Goal: Task Accomplishment & Management: Manage account settings

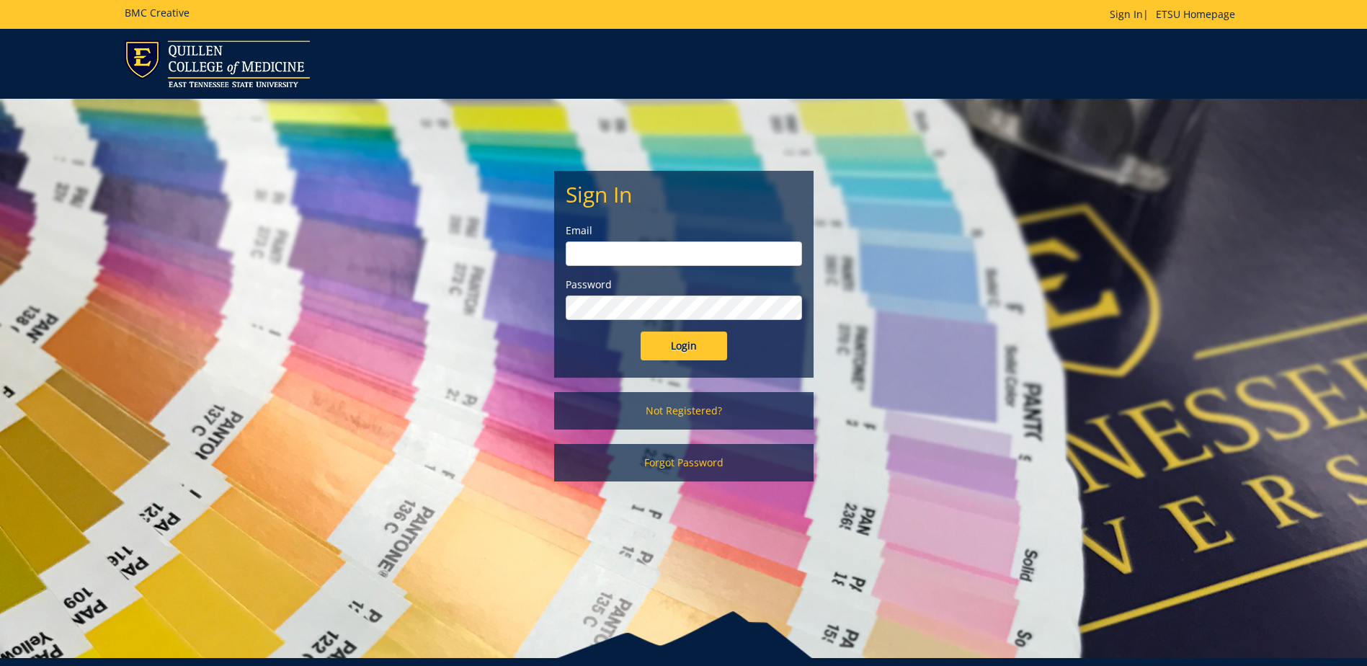
type input "postal@etsu.edu"
click at [667, 349] on input "Login" at bounding box center [684, 346] width 86 height 29
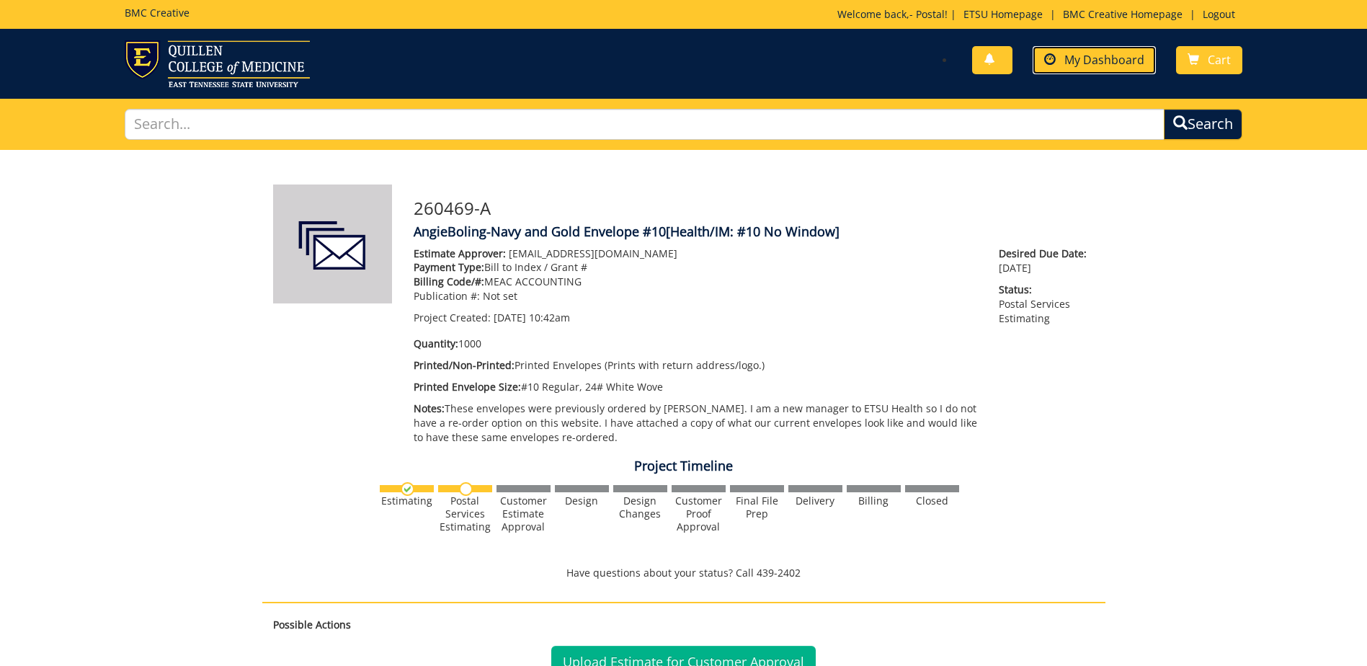
click at [1083, 58] on span "My Dashboard" at bounding box center [1105, 60] width 80 height 16
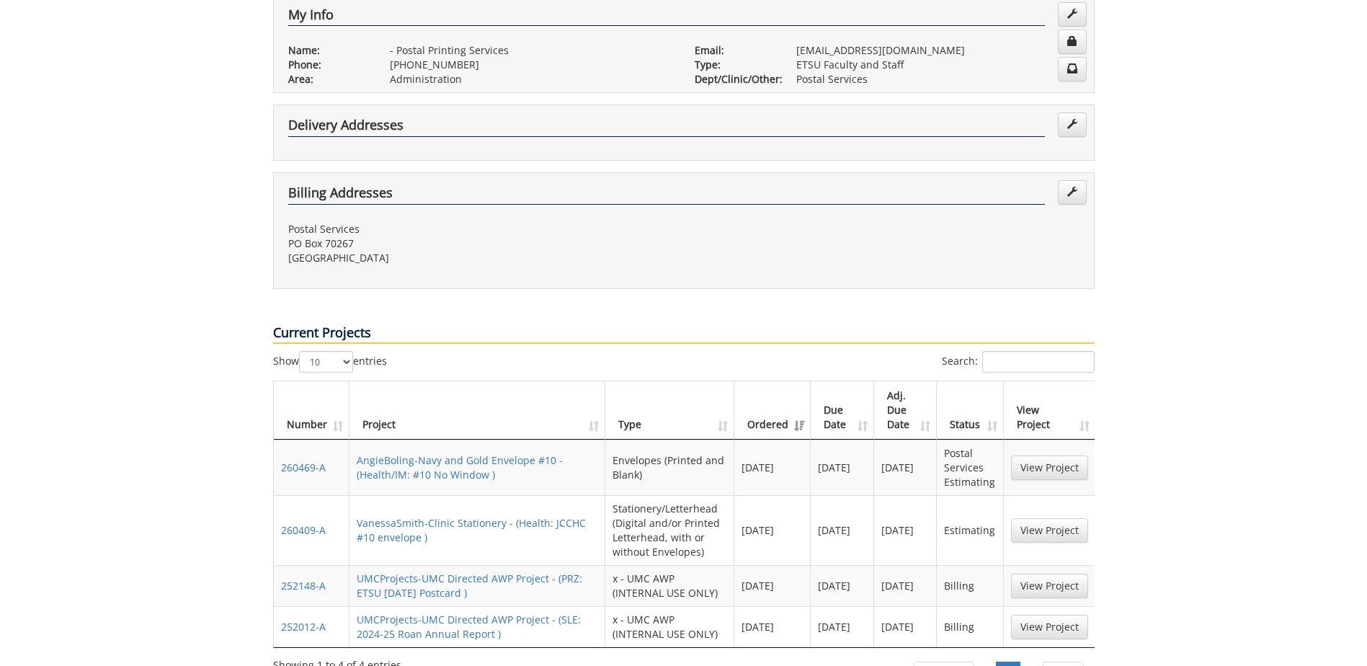
scroll to position [360, 0]
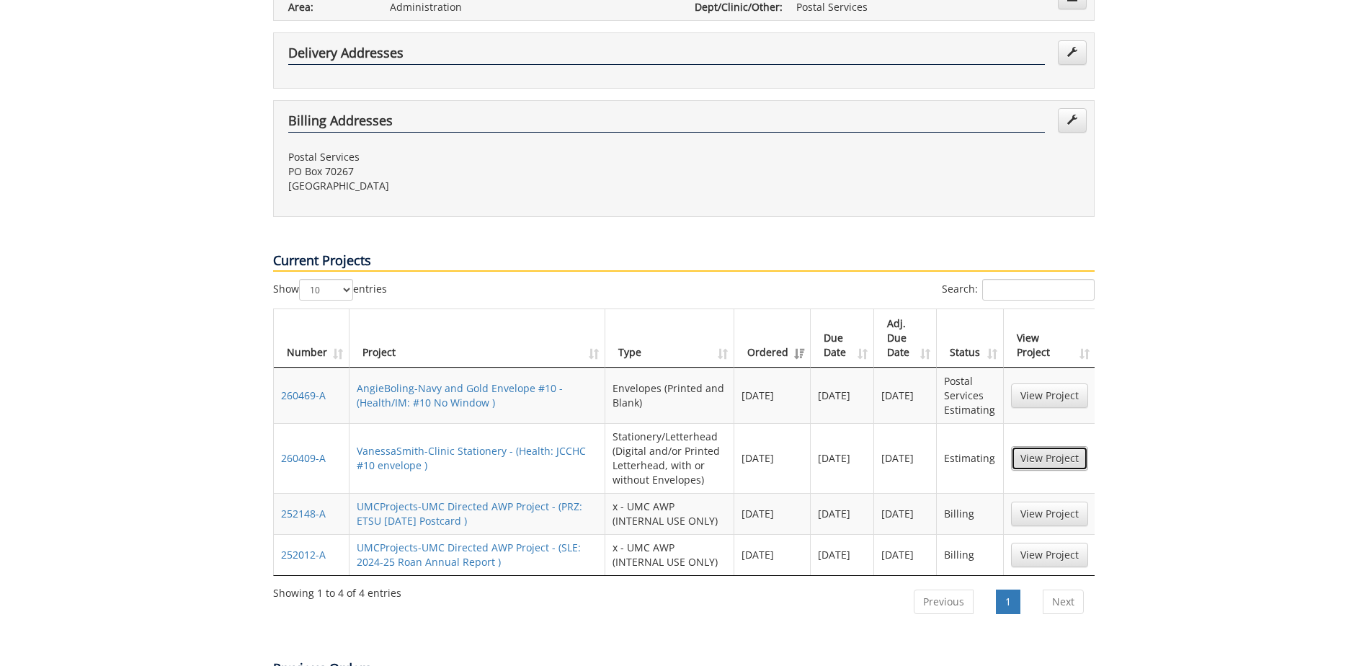
click at [1052, 446] on link "View Project" at bounding box center [1049, 458] width 77 height 25
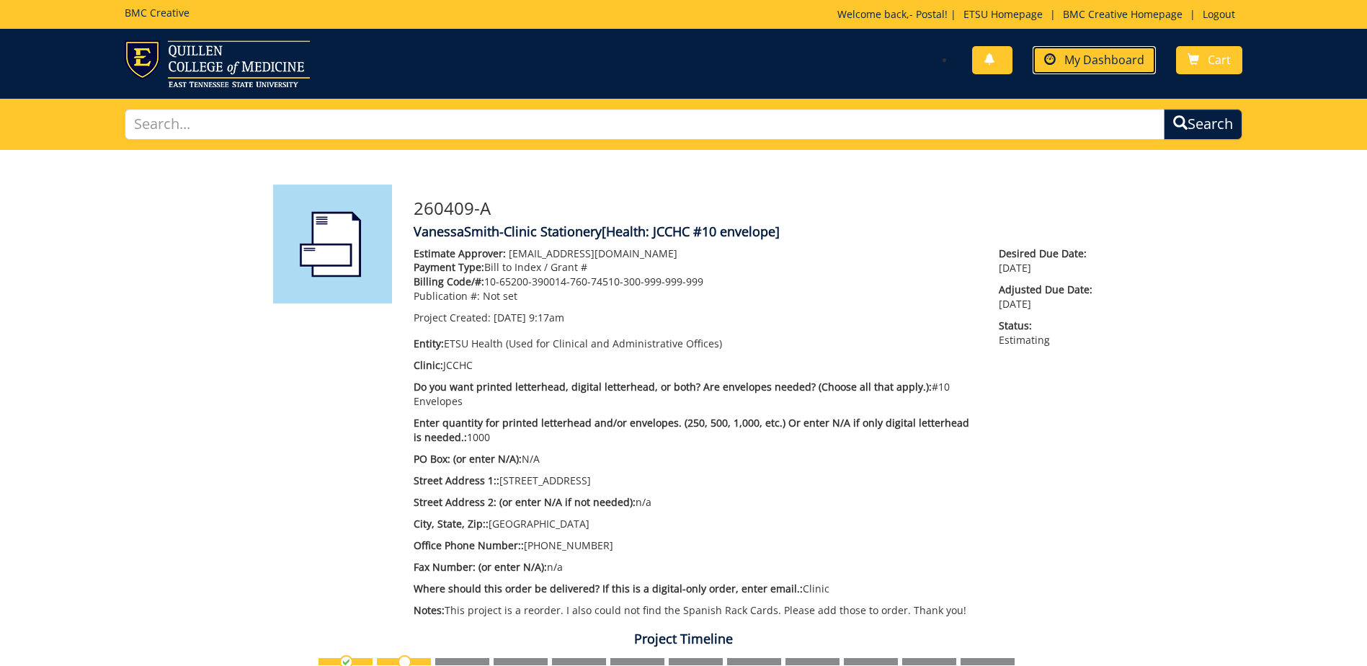
click at [1088, 59] on span "My Dashboard" at bounding box center [1105, 60] width 80 height 16
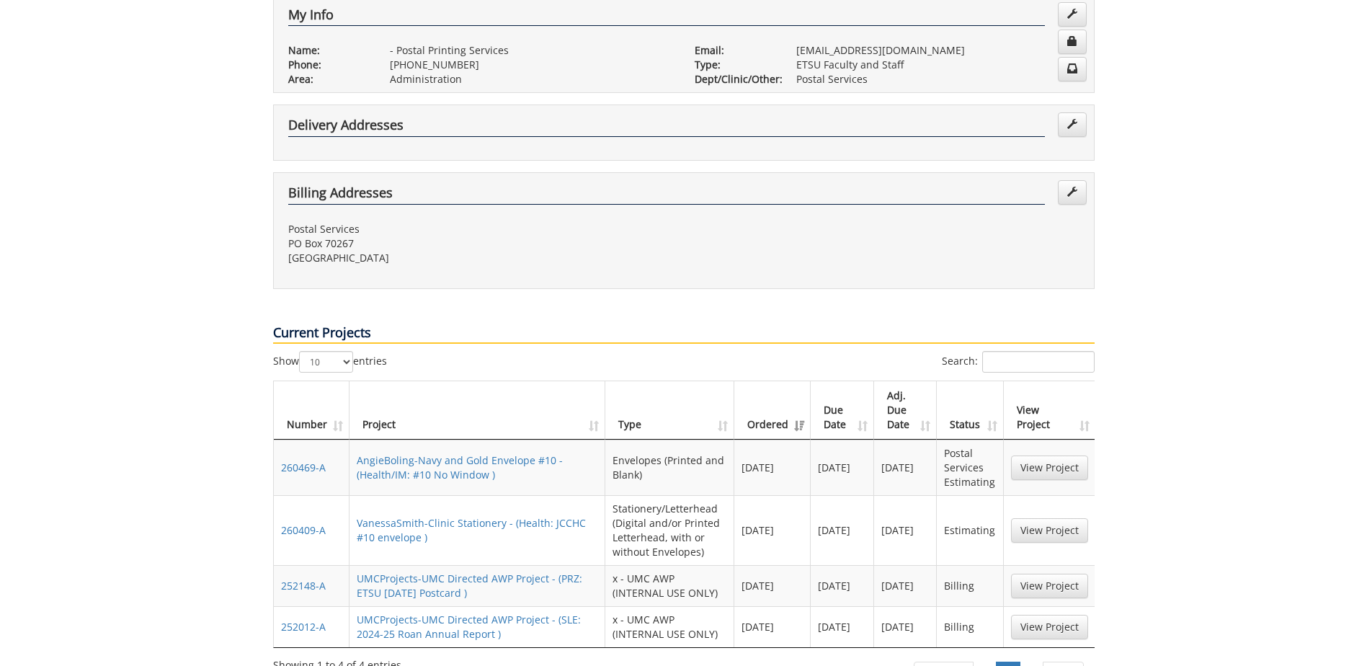
scroll to position [360, 0]
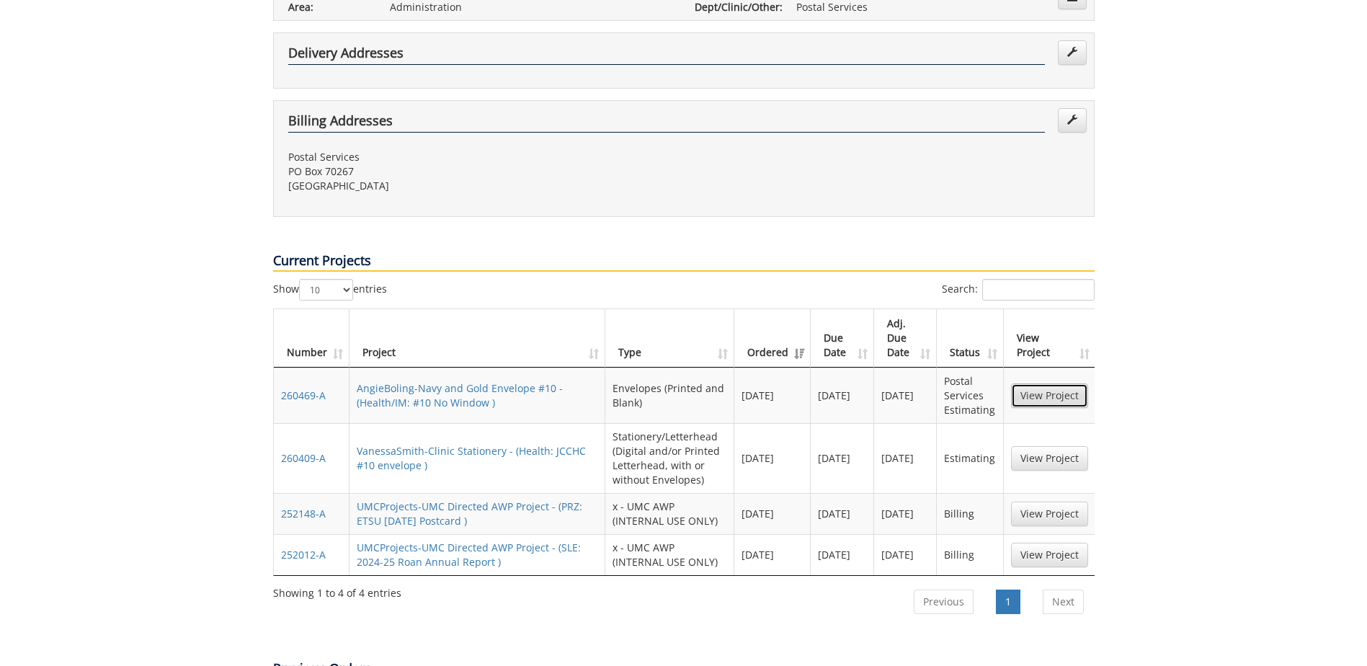
click at [1036, 383] on link "View Project" at bounding box center [1049, 395] width 77 height 25
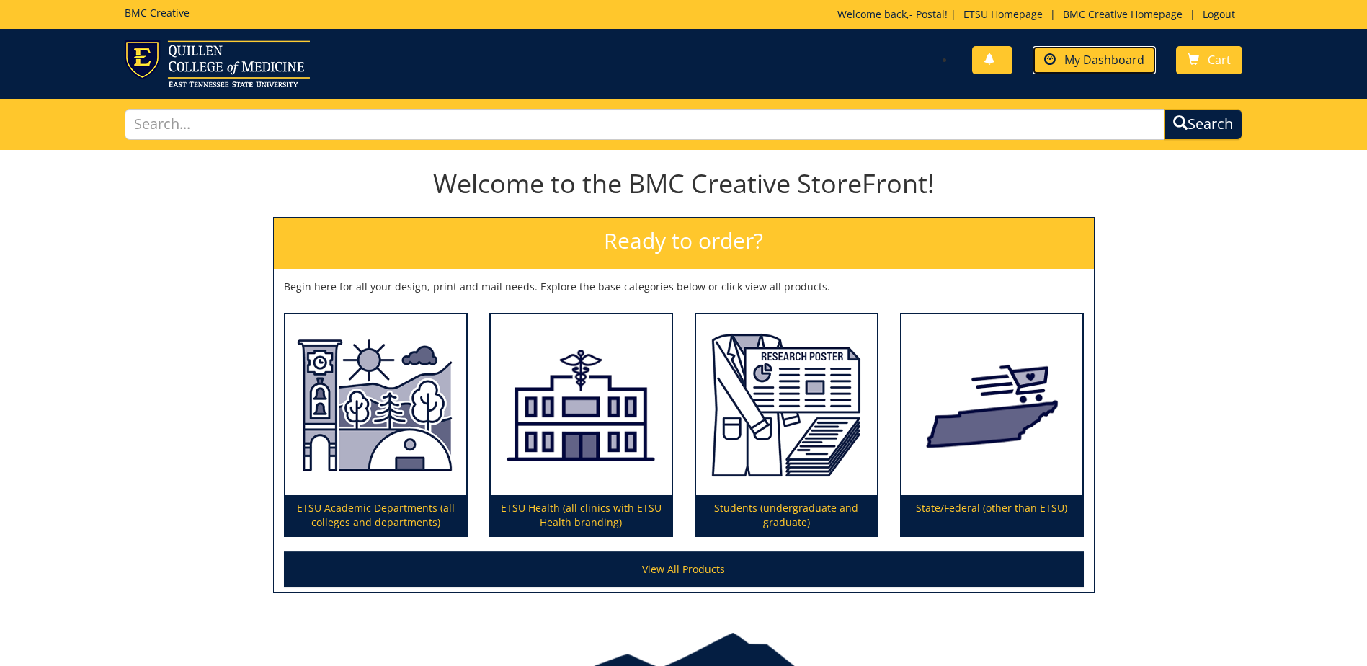
click at [1097, 63] on span "My Dashboard" at bounding box center [1105, 60] width 80 height 16
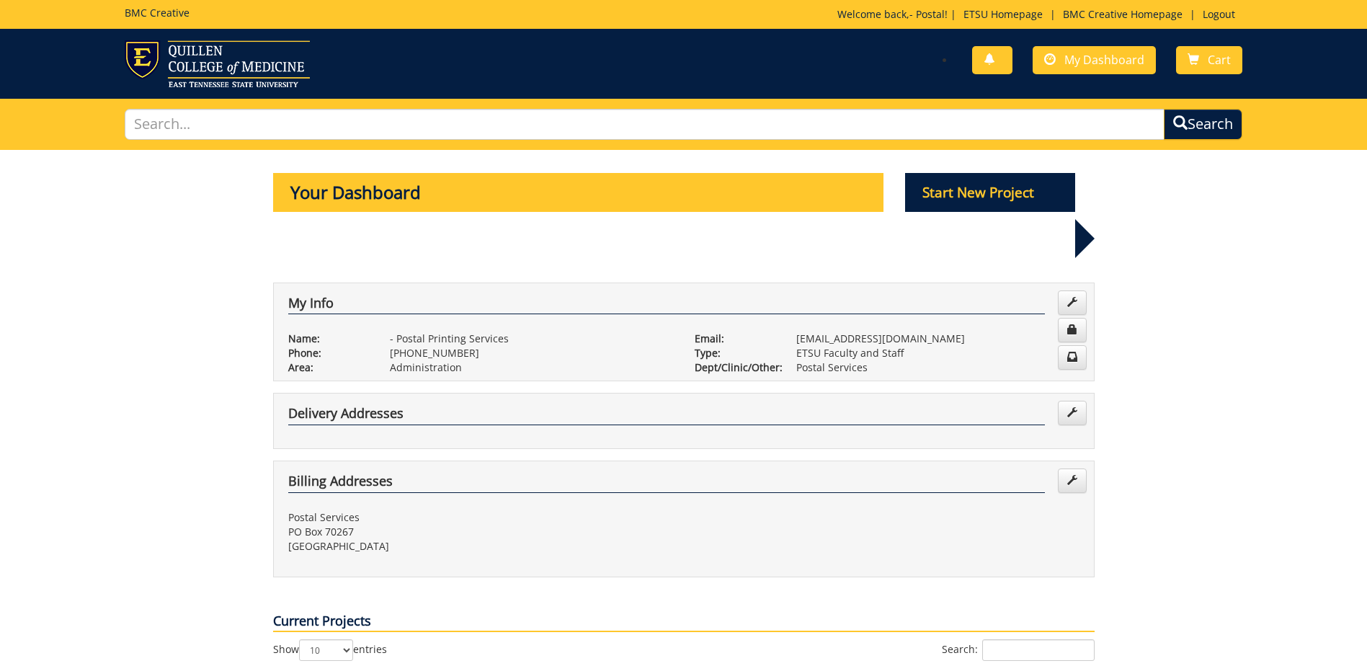
scroll to position [144, 0]
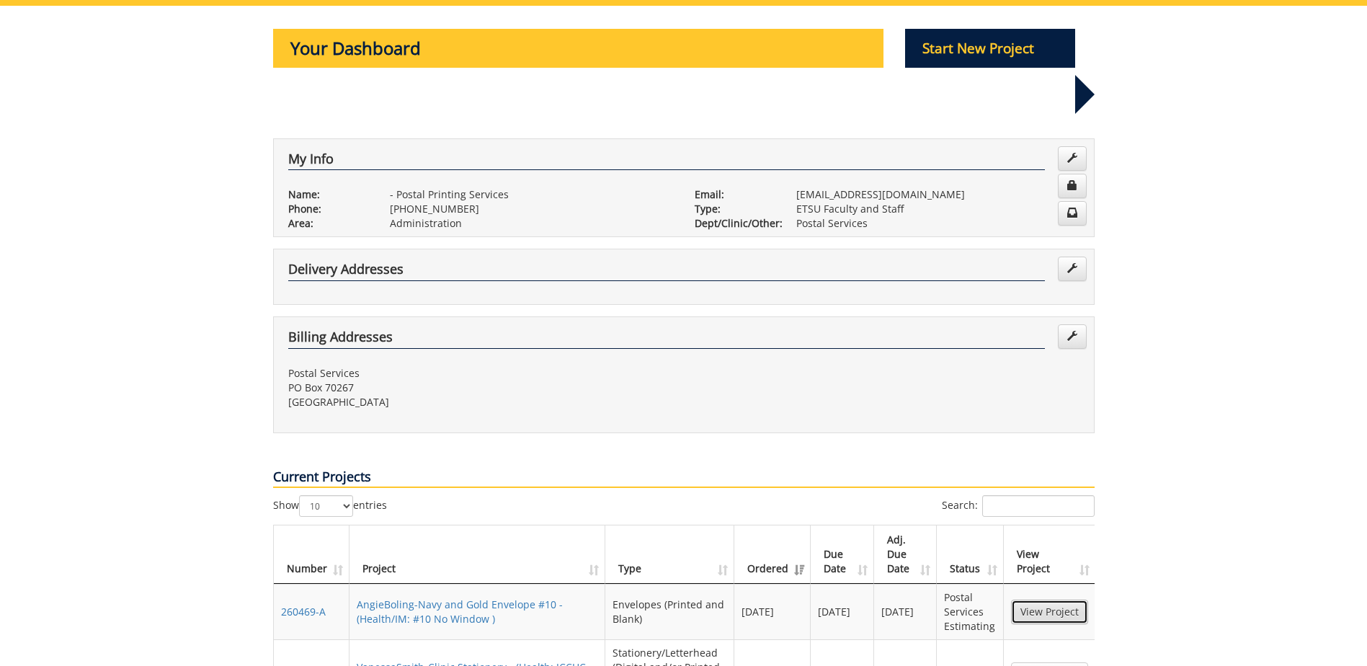
click at [1049, 600] on link "View Project" at bounding box center [1049, 612] width 77 height 25
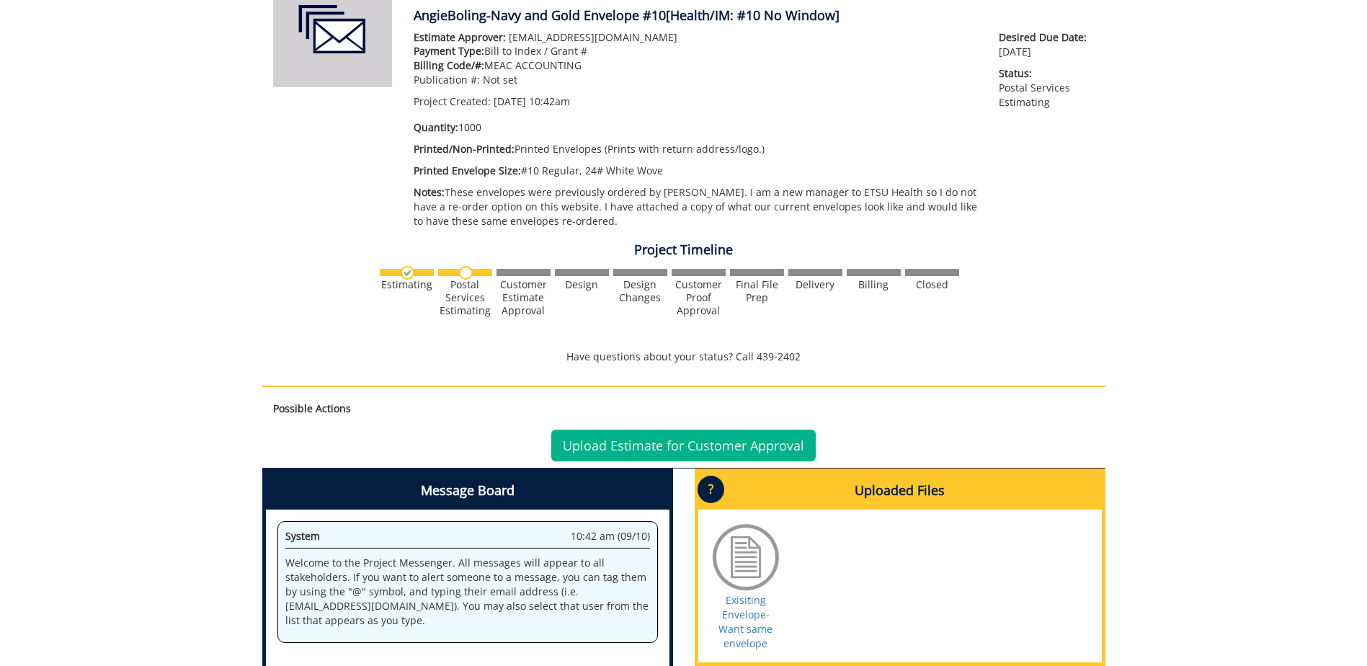
scroll to position [288, 0]
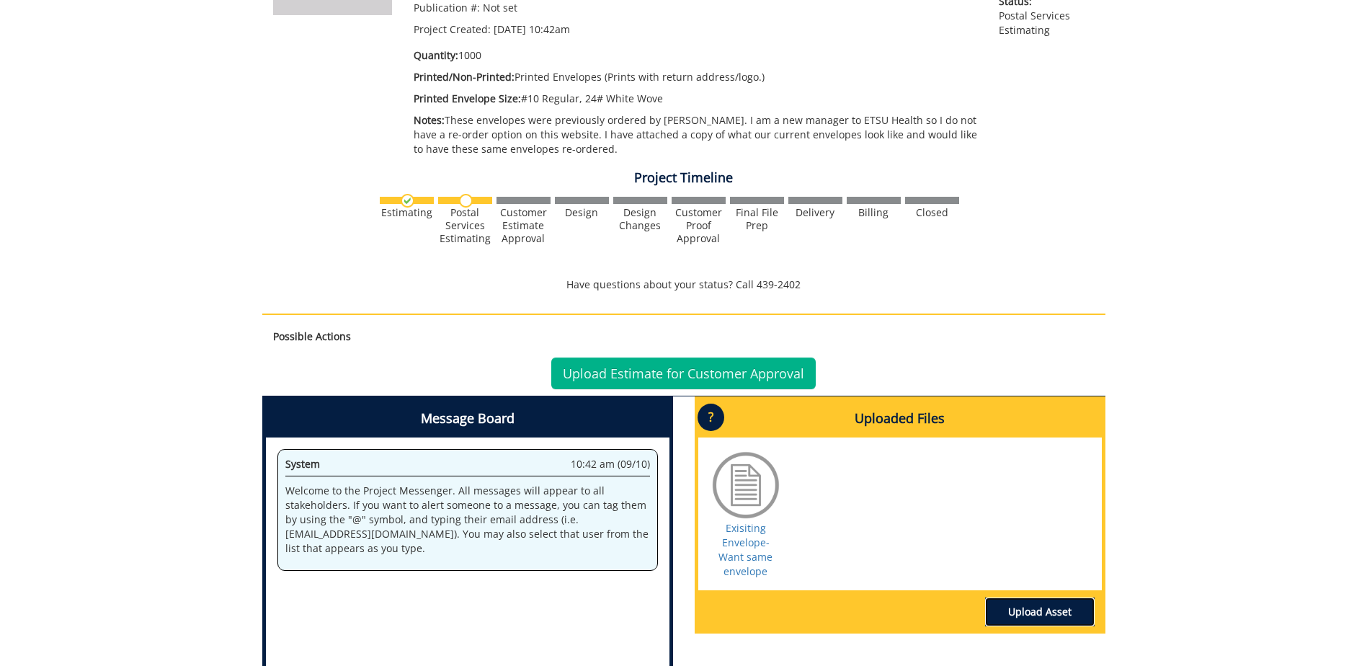
click at [1025, 607] on link "Upload Asset" at bounding box center [1040, 611] width 110 height 29
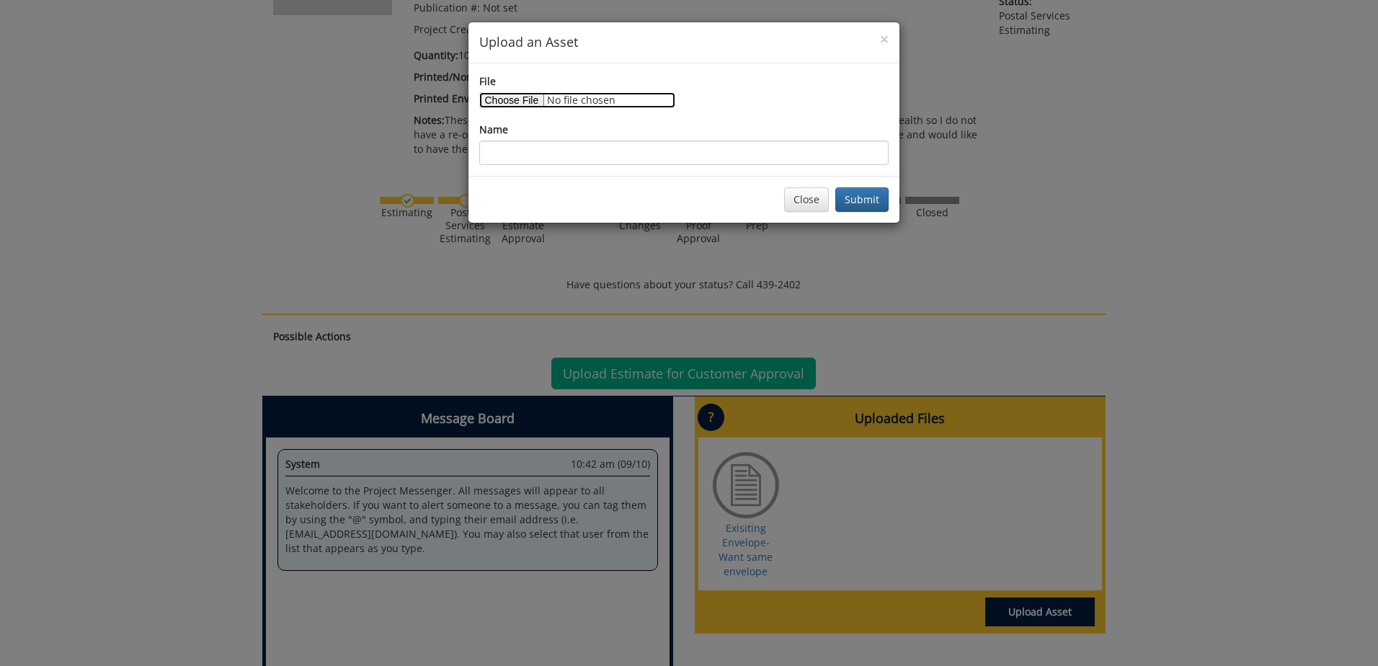
click at [502, 99] on input "File" at bounding box center [577, 100] width 196 height 16
type input "C:\fakepath\EST 561.pdf"
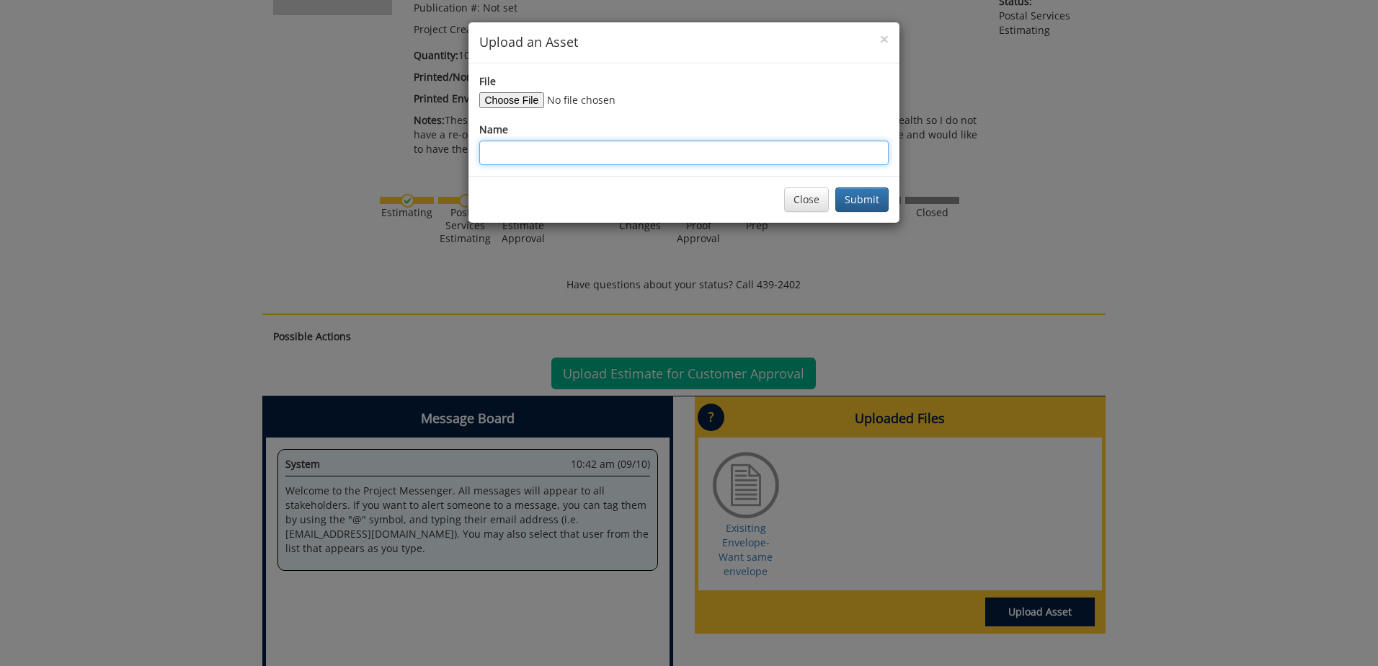
click at [507, 151] on input "Name" at bounding box center [683, 153] width 409 height 25
type input "EST 561"
click at [864, 200] on button "Submit" at bounding box center [861, 199] width 53 height 25
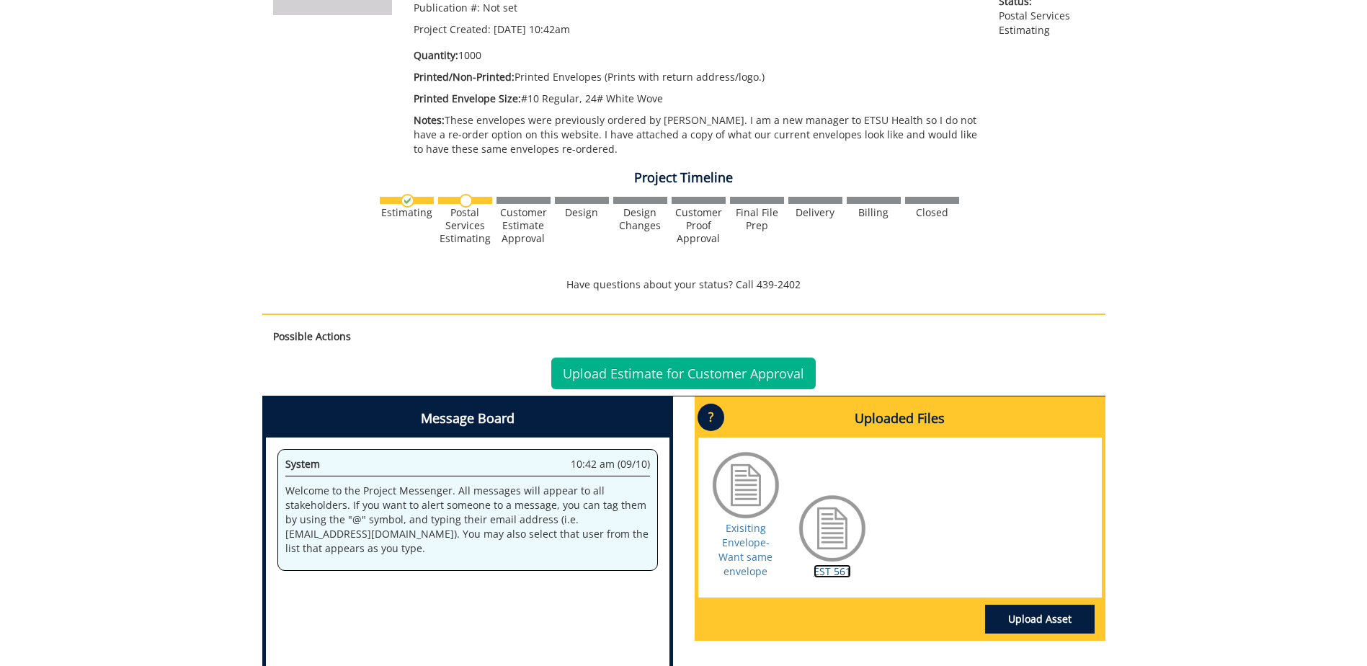
click at [830, 573] on link "EST 561" at bounding box center [832, 571] width 37 height 14
click at [652, 376] on link "Upload Estimate for Customer Approval" at bounding box center [683, 373] width 265 height 32
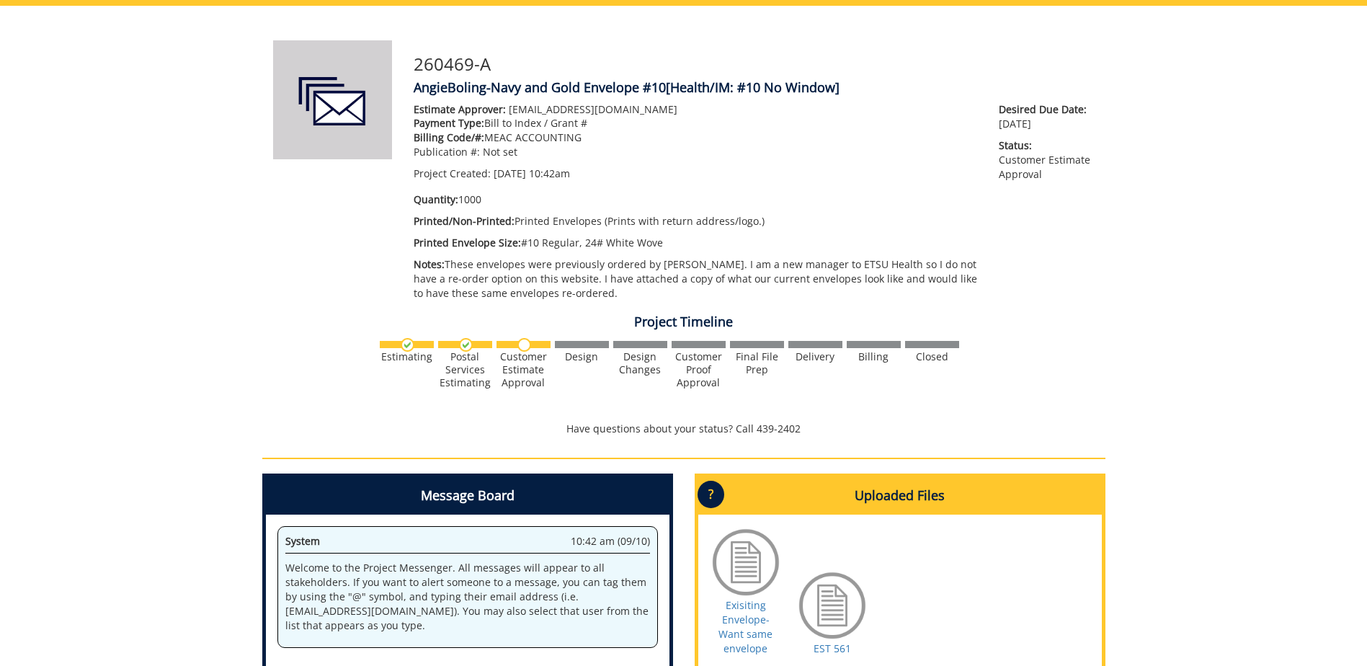
scroll to position [288, 0]
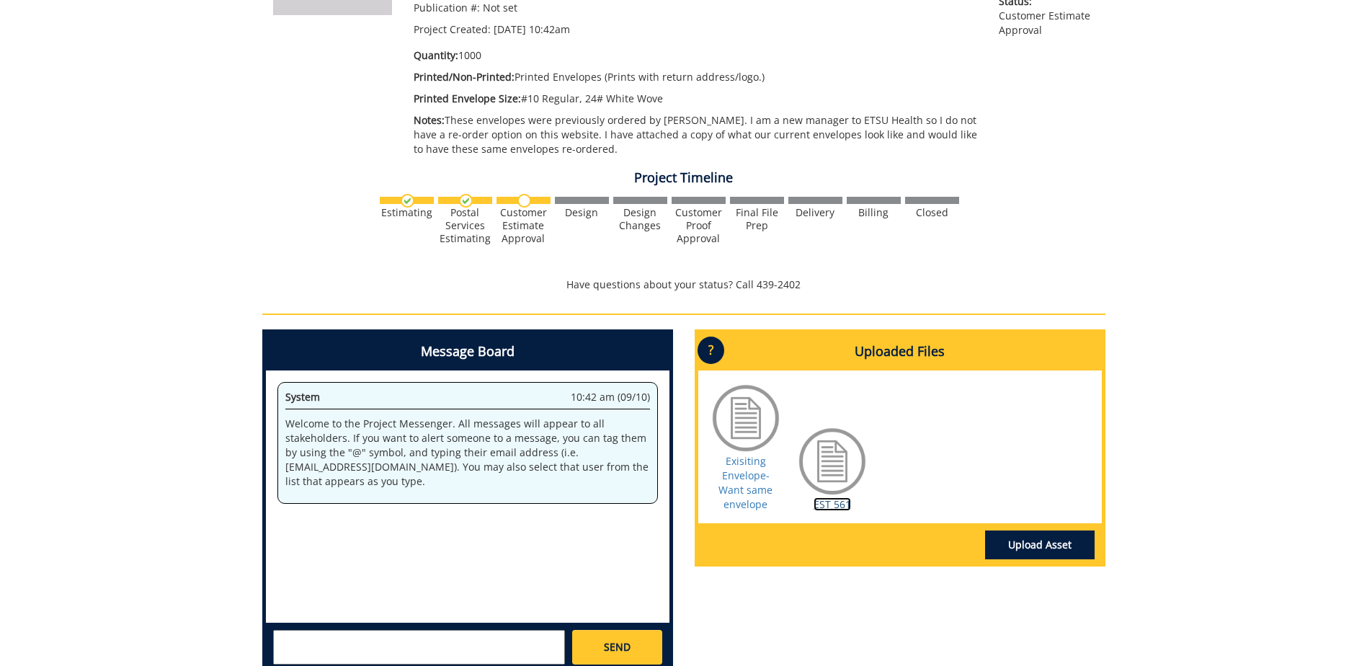
click at [838, 501] on link "EST 561" at bounding box center [832, 504] width 37 height 14
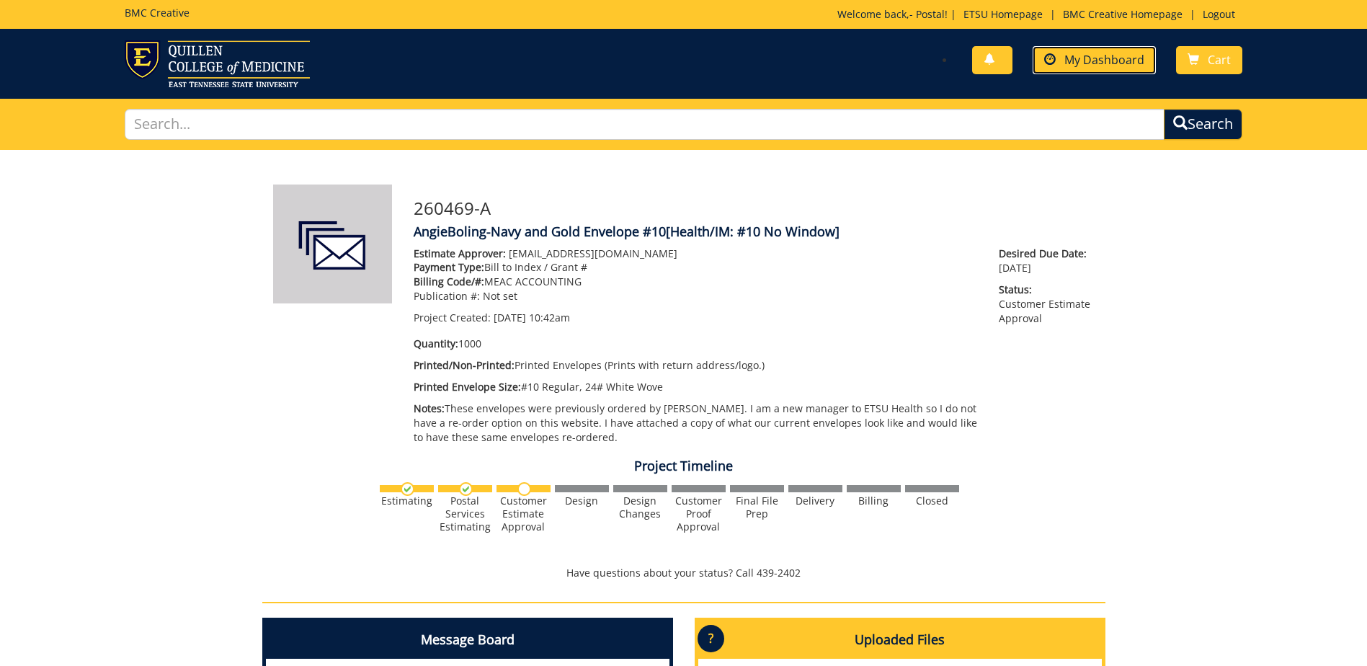
click at [1096, 57] on span "My Dashboard" at bounding box center [1105, 60] width 80 height 16
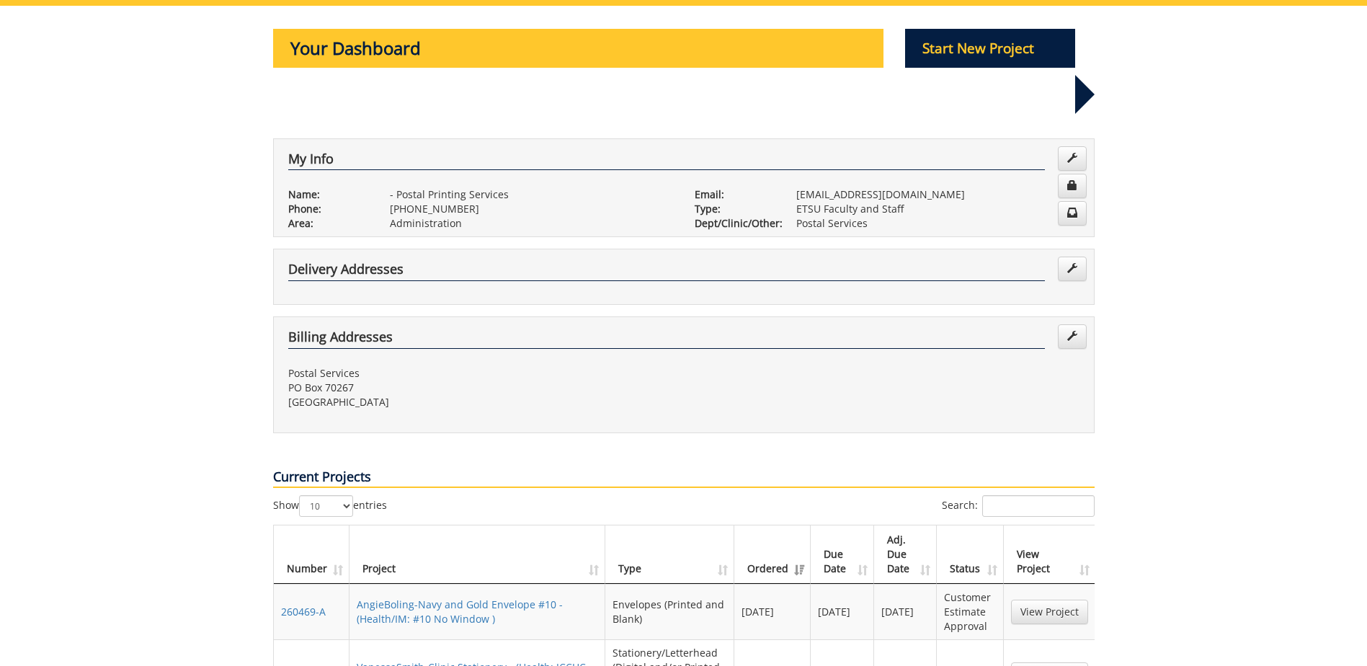
scroll to position [216, 0]
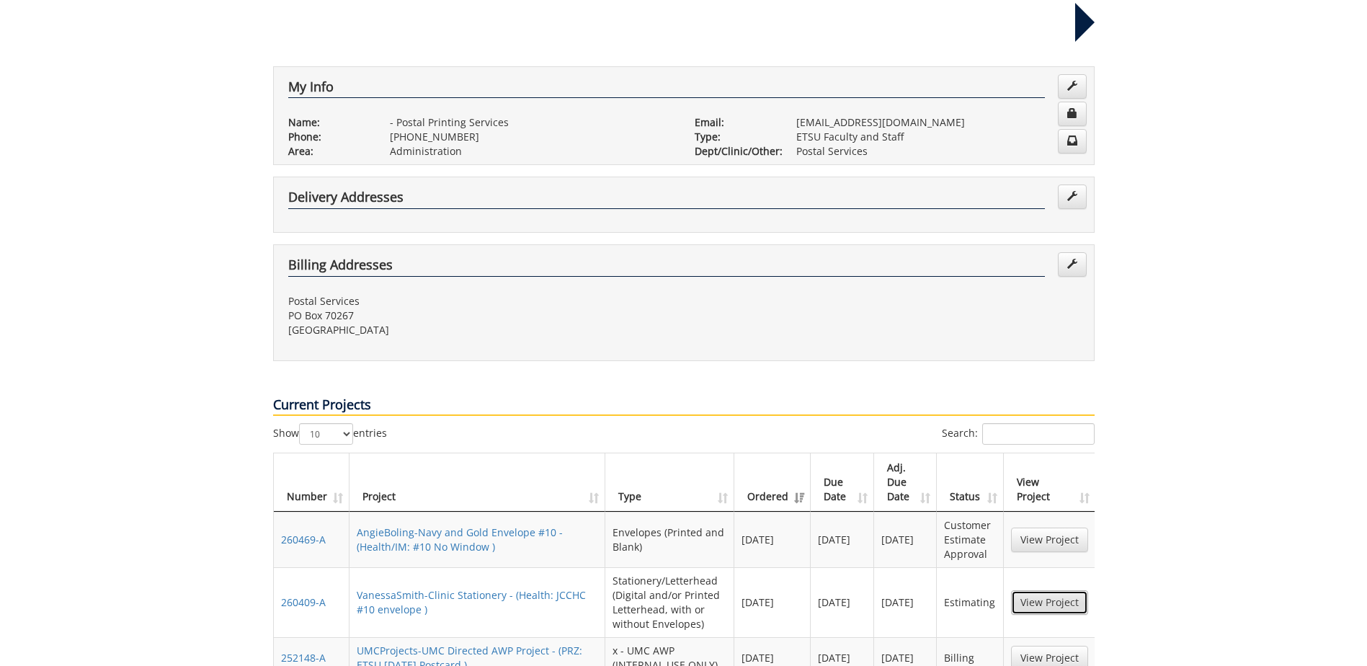
click at [1039, 590] on link "View Project" at bounding box center [1049, 602] width 77 height 25
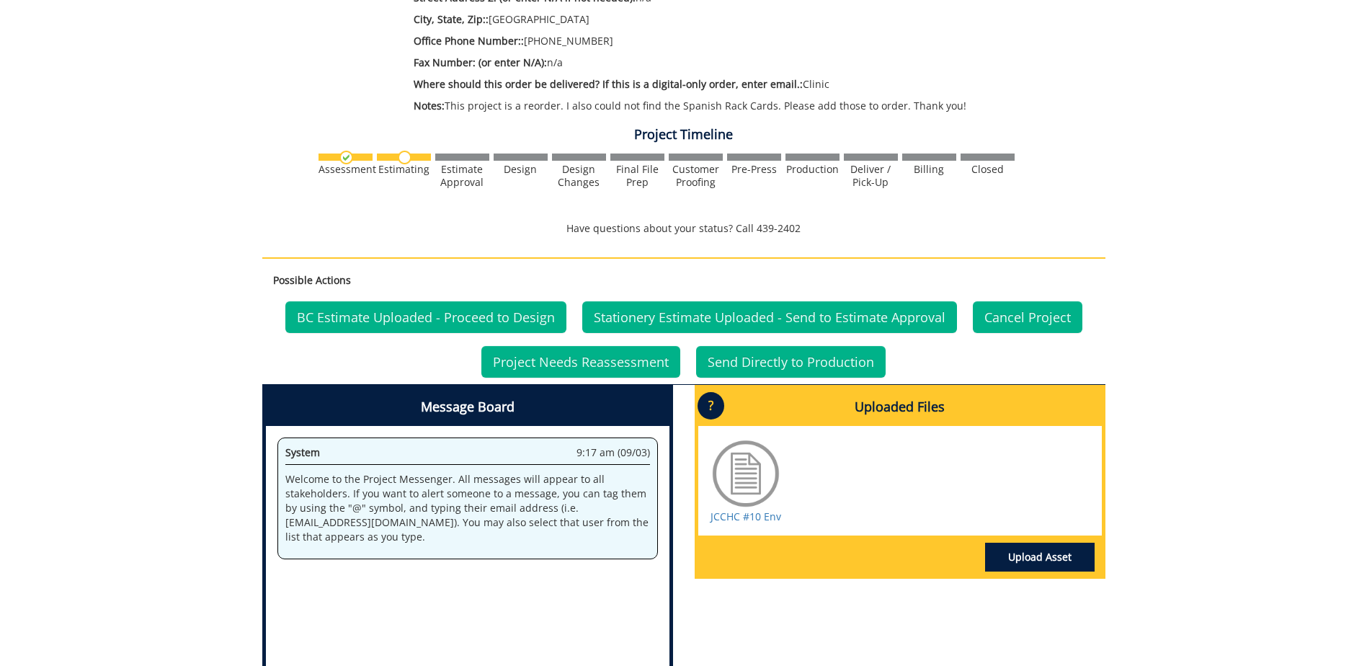
scroll to position [360, 0]
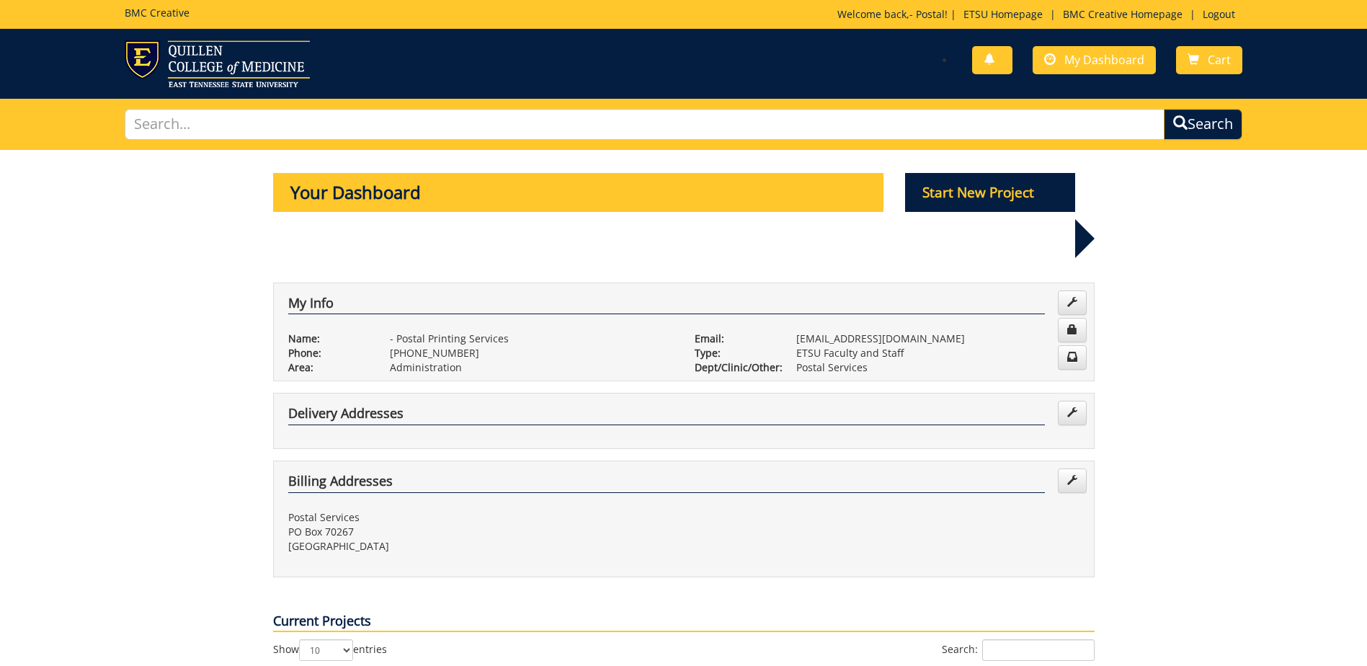
scroll to position [216, 0]
